Goal: Transaction & Acquisition: Obtain resource

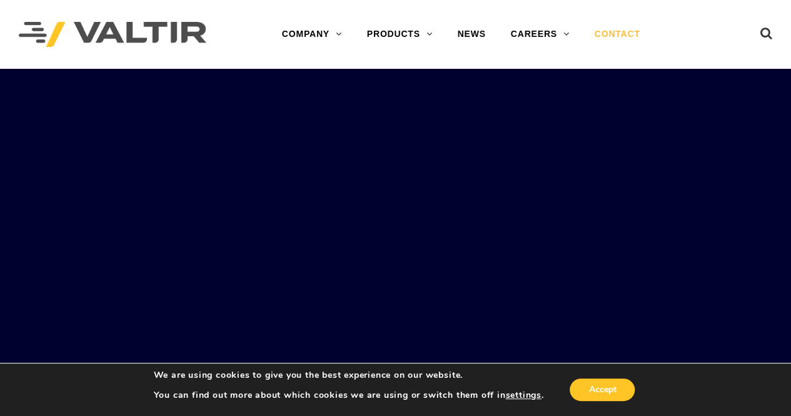
click at [621, 29] on link "CONTACT" at bounding box center [617, 34] width 71 height 25
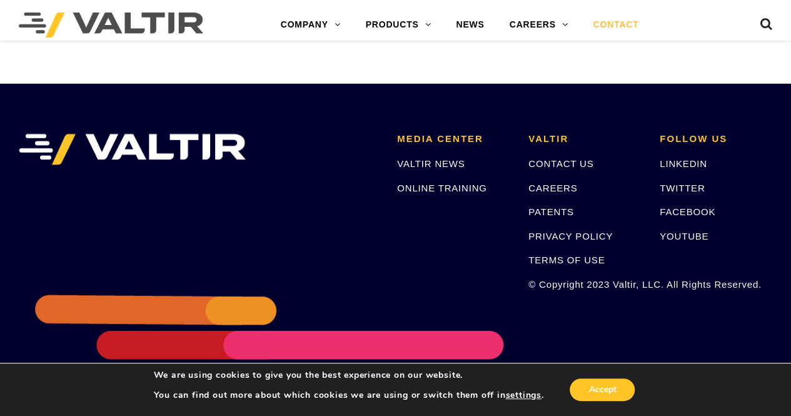
scroll to position [1741, 0]
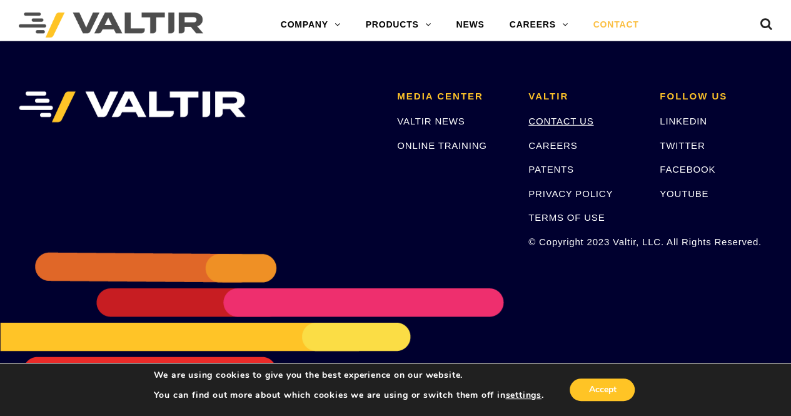
click at [563, 123] on link "CONTACT US" at bounding box center [560, 121] width 65 height 11
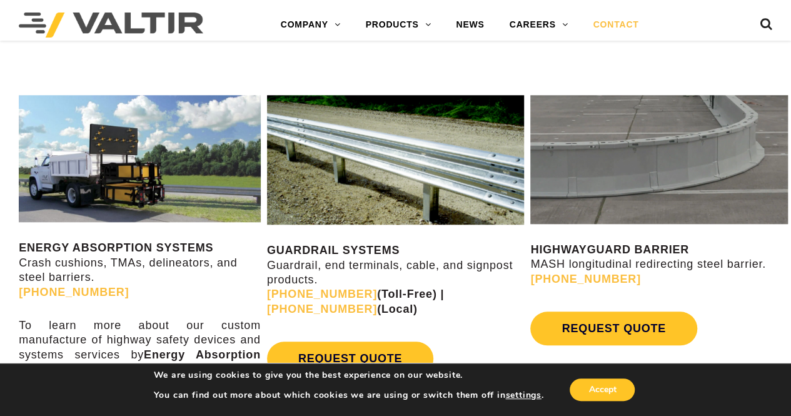
scroll to position [488, 0]
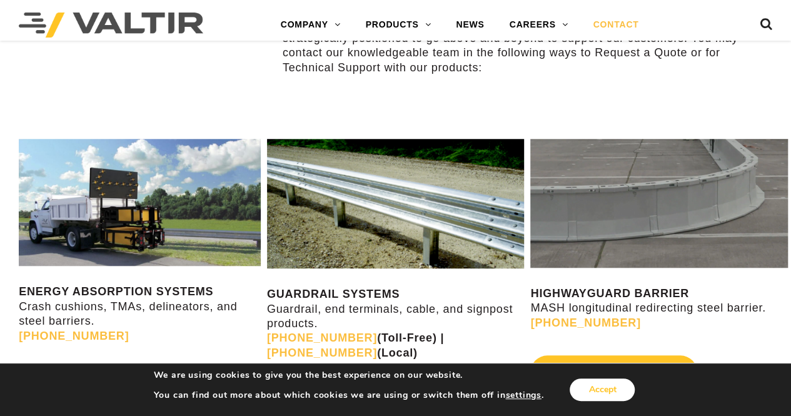
click at [621, 386] on button "Accept" at bounding box center [602, 389] width 65 height 23
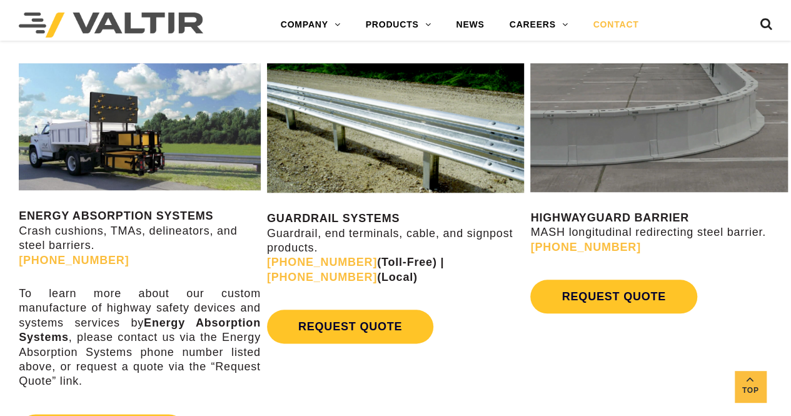
scroll to position [573, 0]
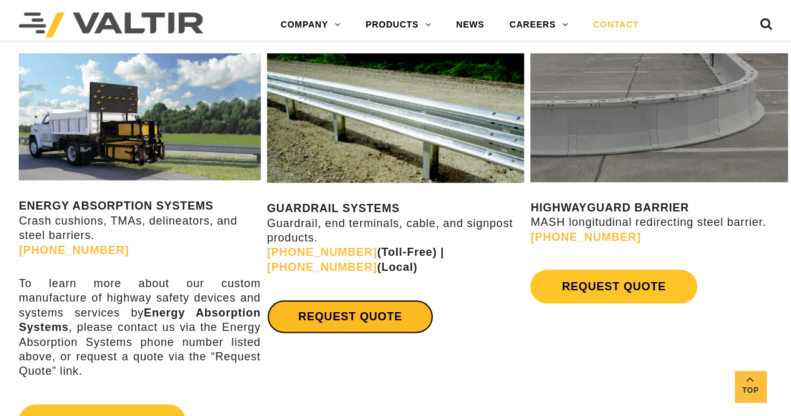
click at [378, 320] on link "REQUEST QUOTE" at bounding box center [350, 317] width 166 height 34
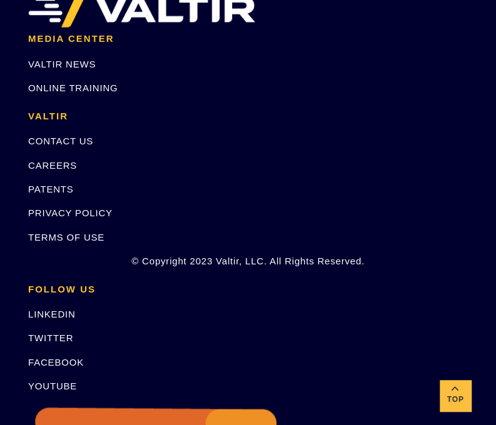
scroll to position [301, 0]
click at [84, 141] on link "CONTACT US" at bounding box center [60, 141] width 65 height 11
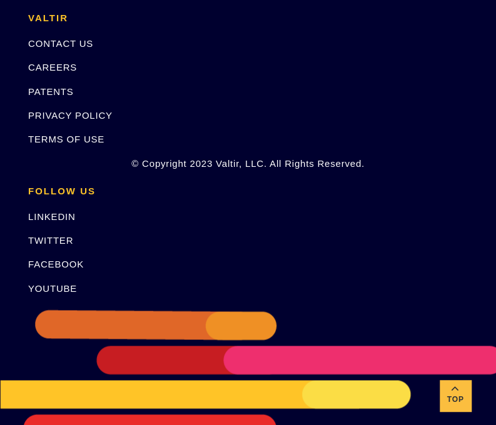
scroll to position [1942, 0]
